Goal: Check status: Check status

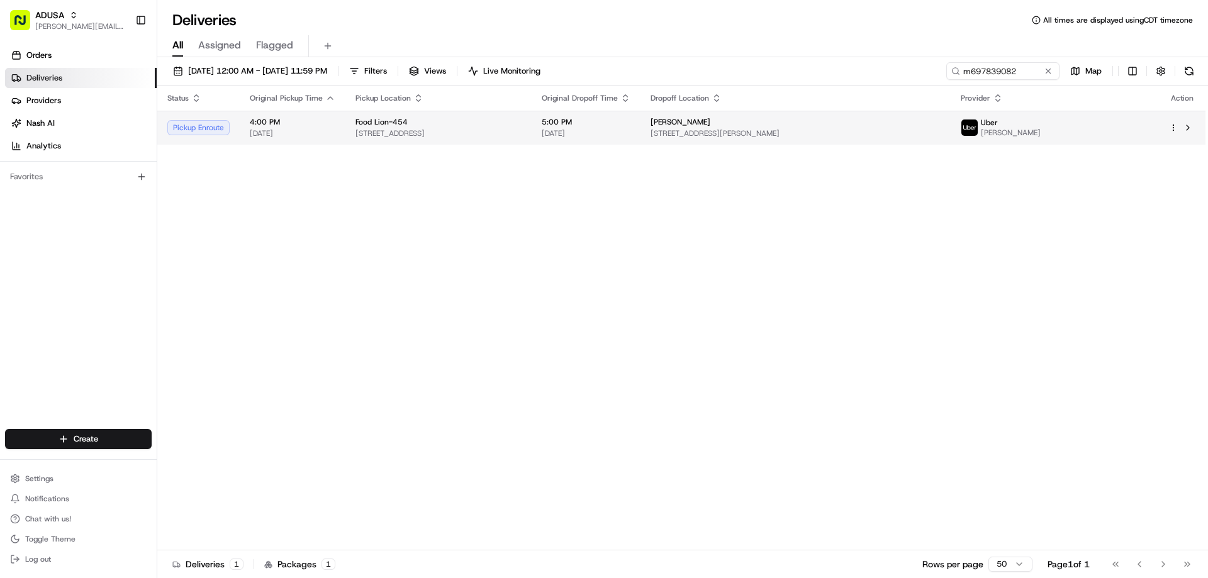
type input "m697839082"
click at [630, 131] on span "[DATE]" at bounding box center [586, 133] width 89 height 10
click at [612, 121] on span "5:00 PM" at bounding box center [586, 122] width 89 height 10
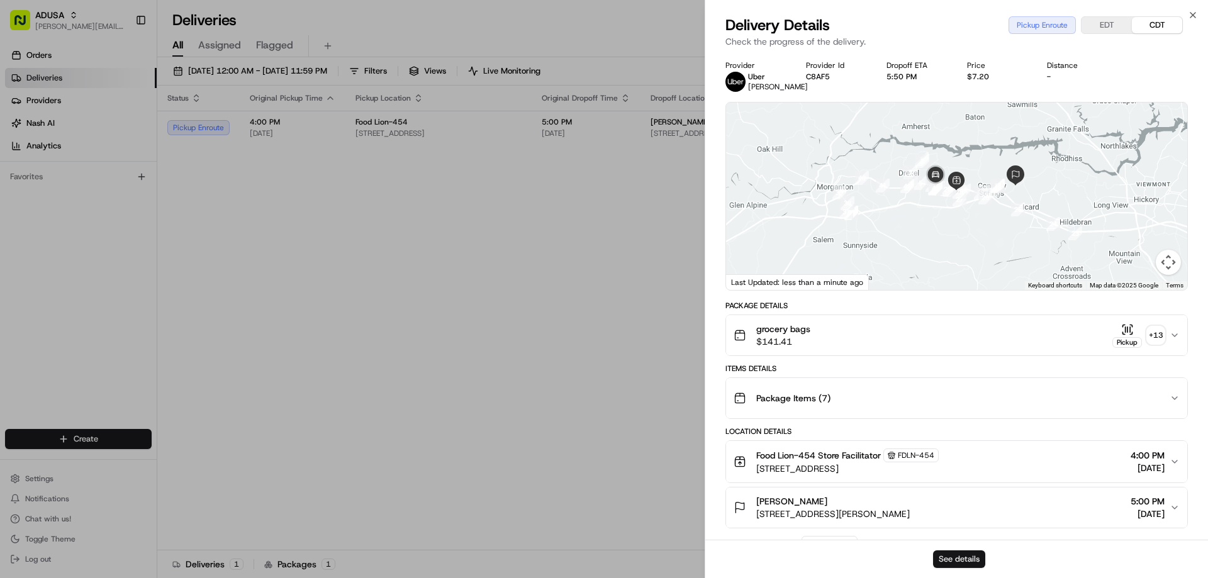
click at [964, 556] on button "See details" at bounding box center [959, 560] width 52 height 18
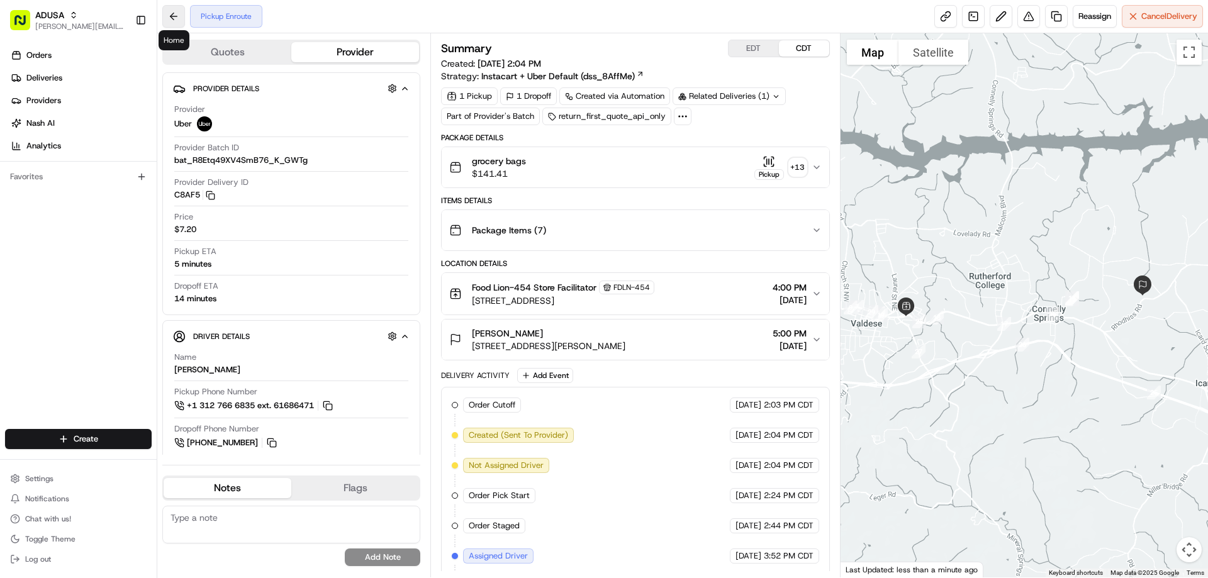
click at [177, 16] on button at bounding box center [173, 16] width 23 height 23
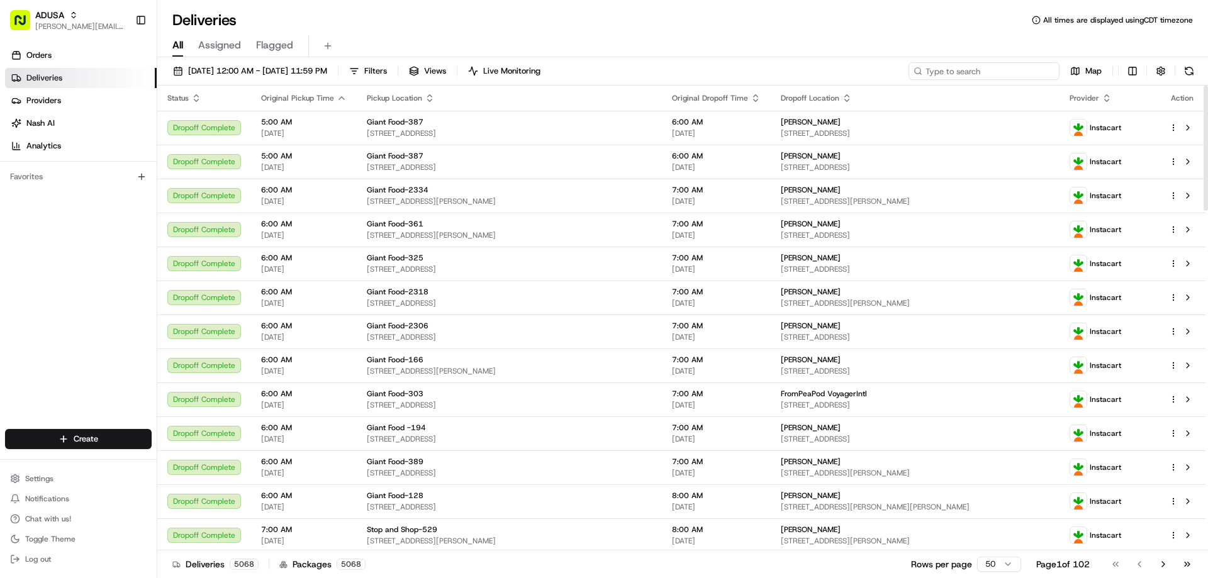
click at [1009, 70] on input at bounding box center [984, 71] width 151 height 18
paste input "m697839082"
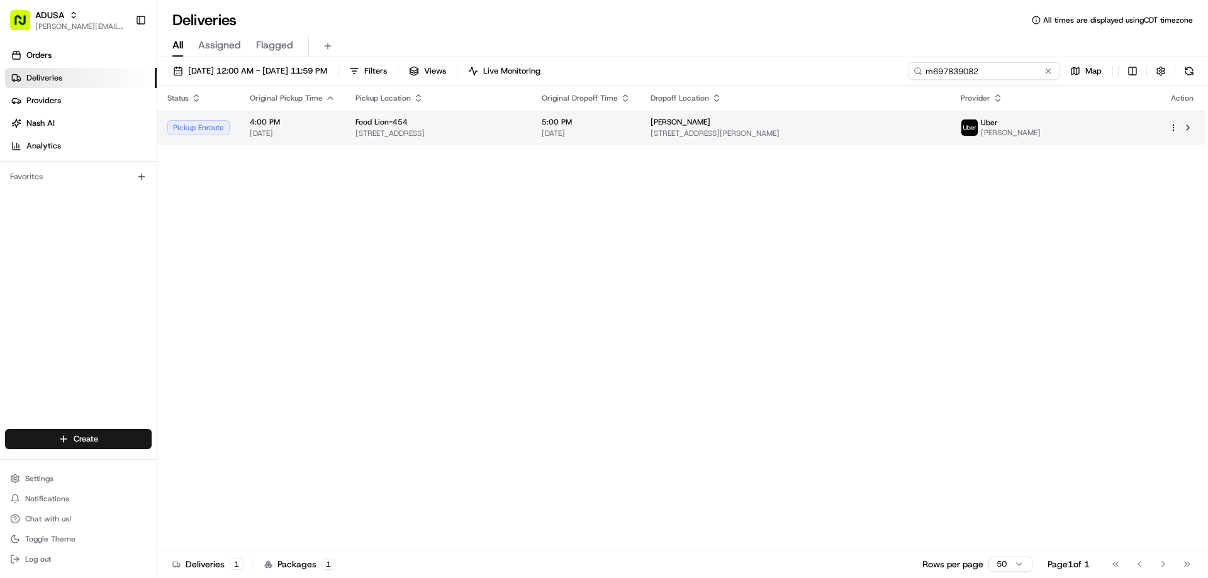
type input "m697839082"
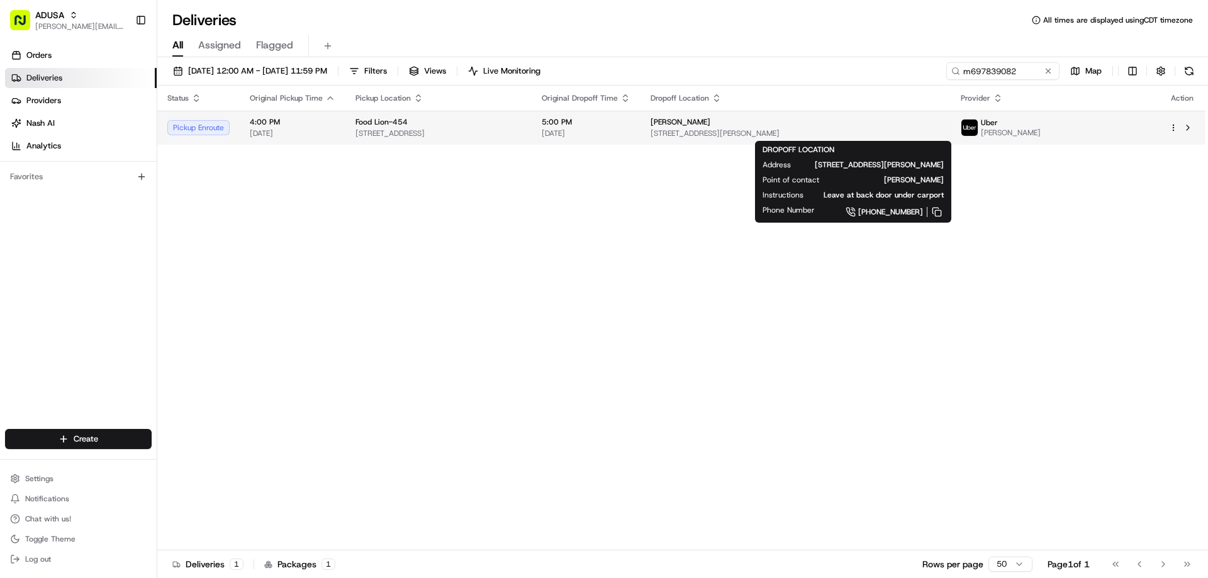
click at [855, 128] on div "Patrick Lookhoff 7299 Rhodhiss Rd, Connelly Springs, NC 28612, US" at bounding box center [796, 127] width 290 height 21
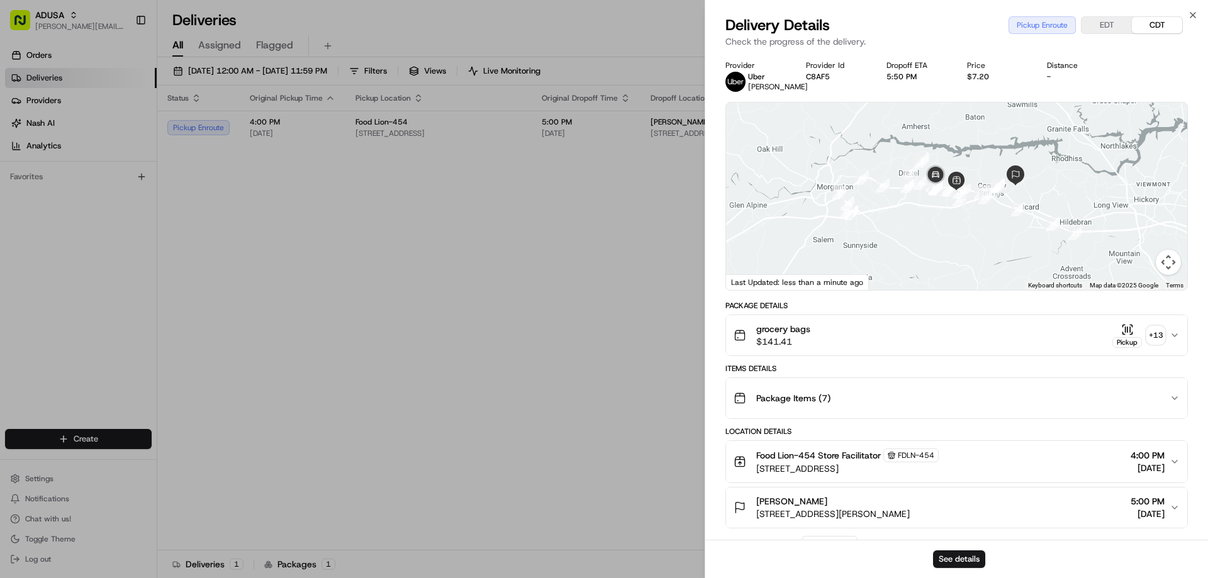
click at [1124, 326] on icon "button" at bounding box center [1127, 329] width 13 height 13
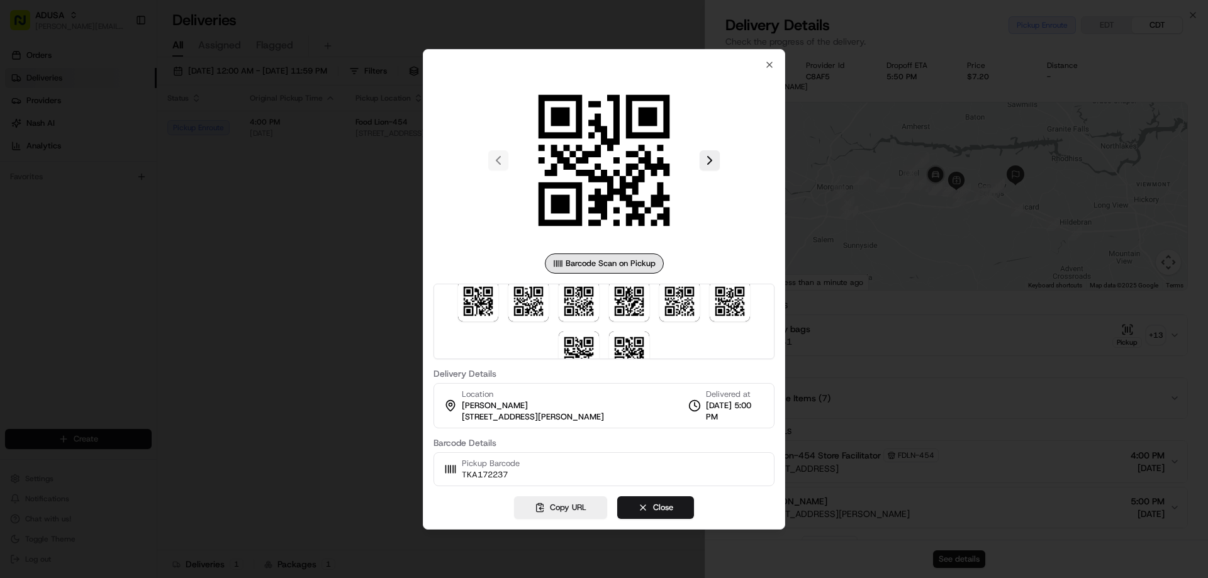
scroll to position [87, 0]
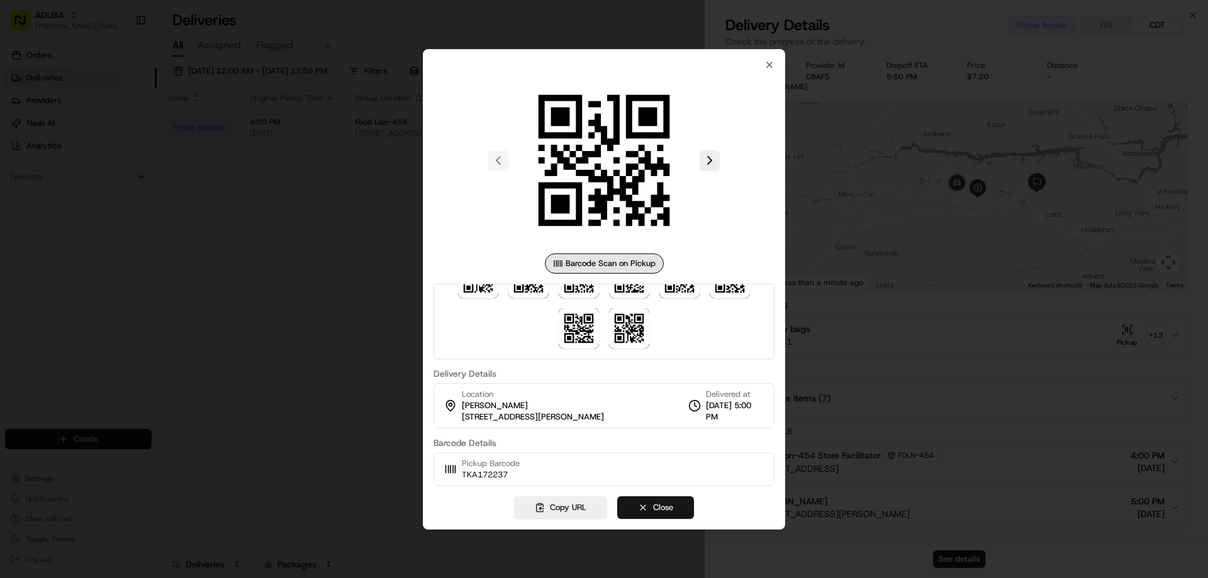
click at [659, 510] on button "Close" at bounding box center [655, 507] width 77 height 23
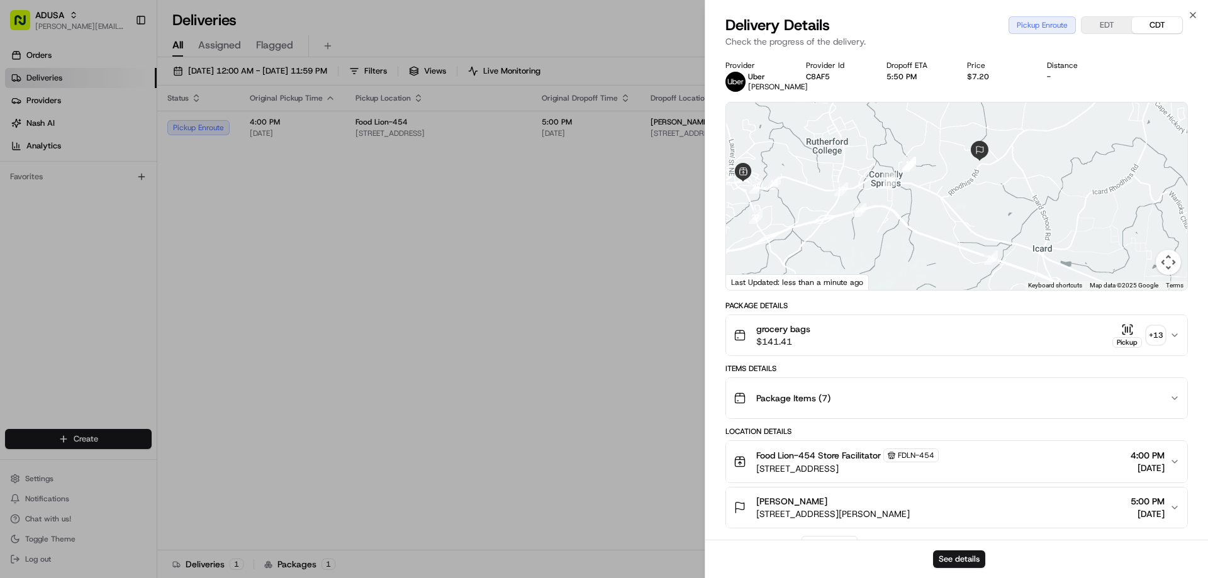
drag, startPoint x: 1105, startPoint y: 193, endPoint x: 913, endPoint y: 196, distance: 191.9
click at [913, 196] on div at bounding box center [956, 196] width 461 height 187
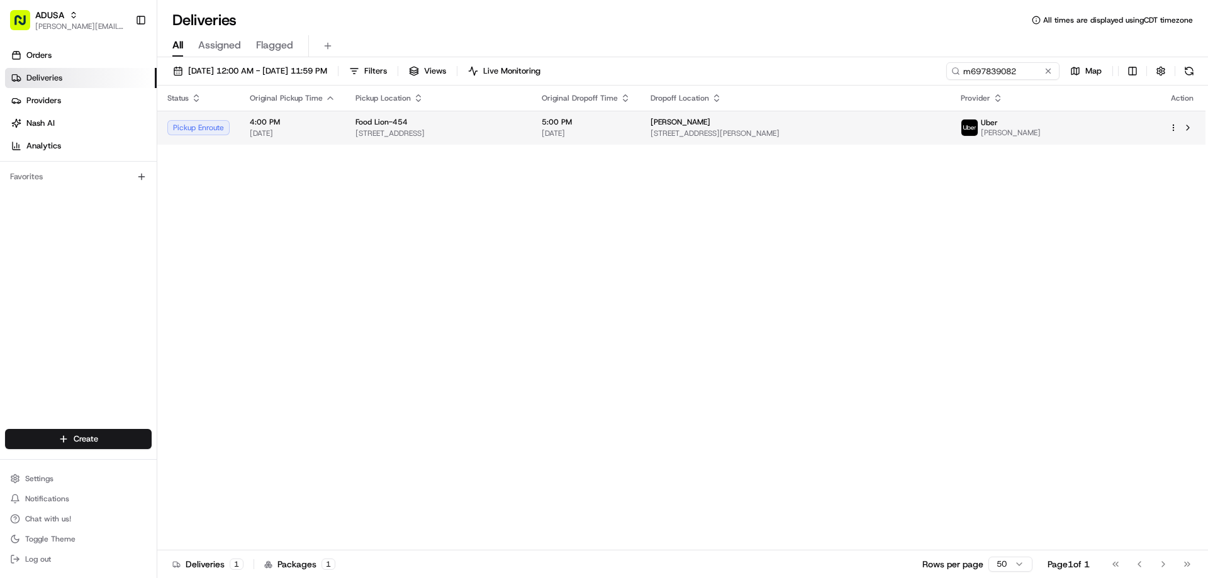
click at [827, 120] on div "[PERSON_NAME]" at bounding box center [796, 122] width 290 height 10
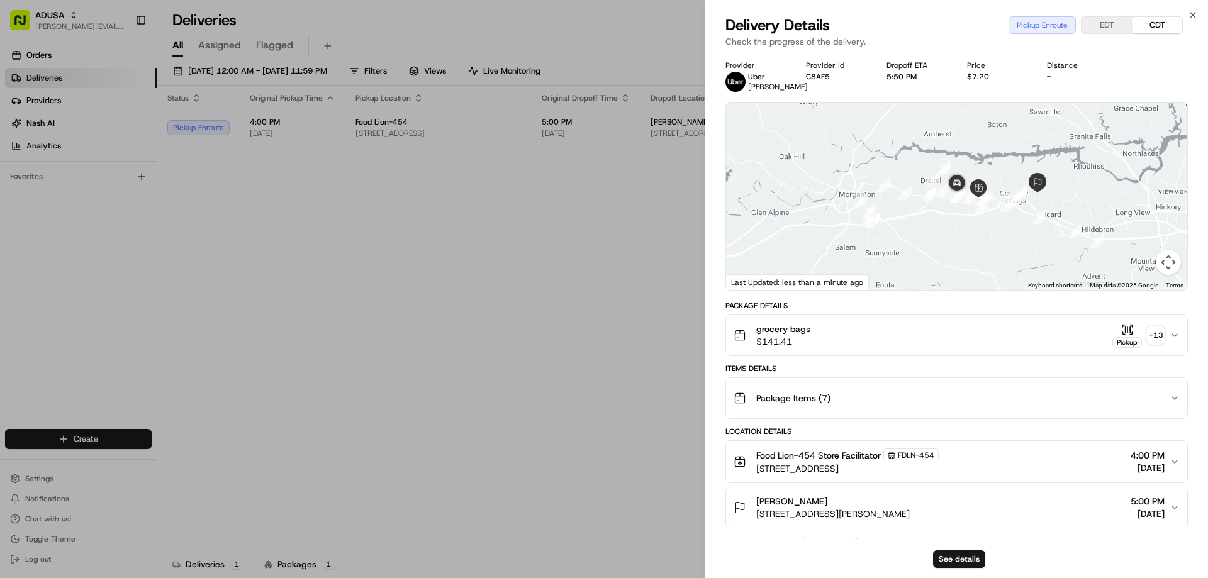
click at [942, 550] on div "See details" at bounding box center [956, 559] width 503 height 38
click at [958, 560] on button "See details" at bounding box center [959, 560] width 52 height 18
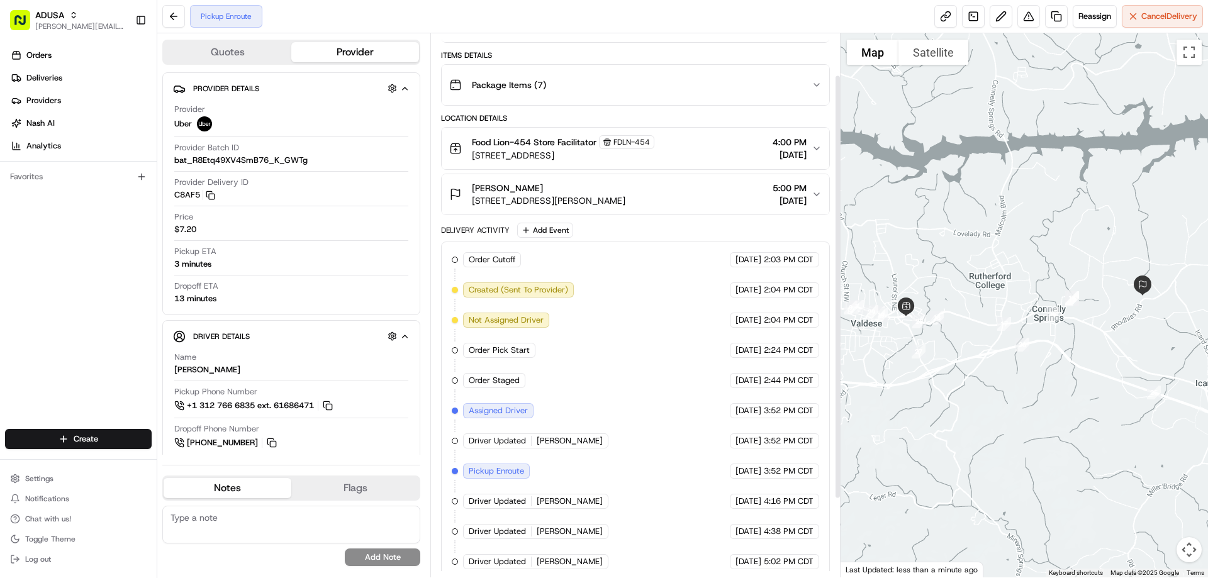
scroll to position [154, 0]
